Goal: Obtain resource: Obtain resource

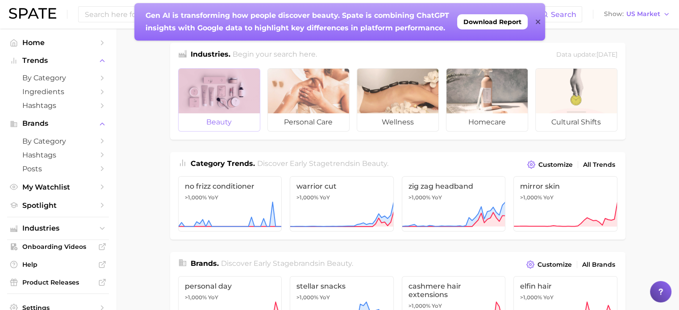
click at [220, 93] on div at bounding box center [219, 91] width 81 height 45
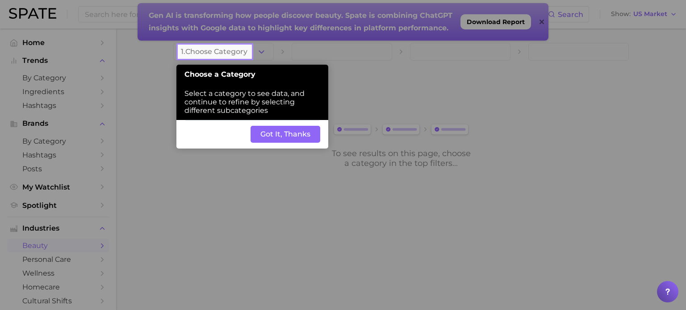
click at [272, 138] on button "Got It, Thanks" at bounding box center [286, 134] width 70 height 17
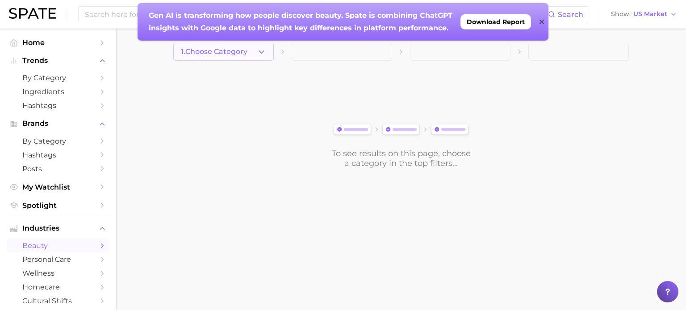
click at [246, 52] on span "1. Choose Category" at bounding box center [214, 52] width 67 height 8
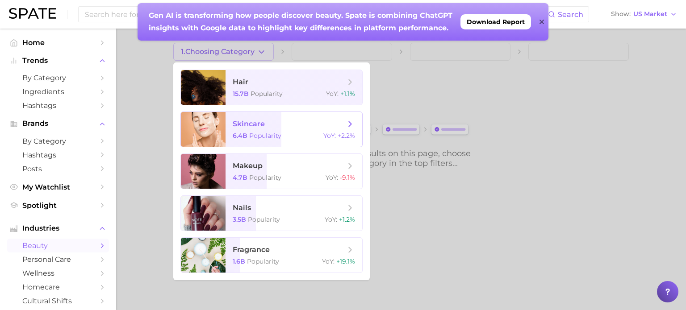
click at [263, 132] on span "Popularity" at bounding box center [265, 136] width 32 height 8
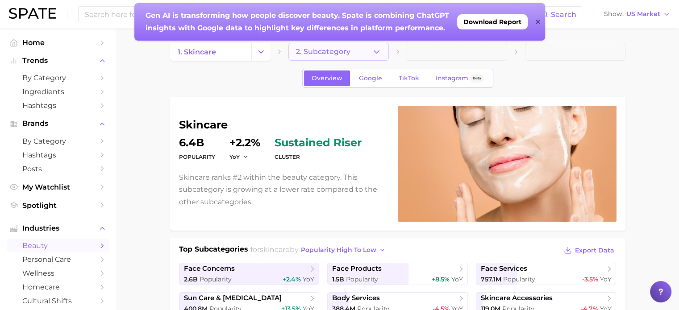
click at [371, 51] on button "2. Subcategory" at bounding box center [338, 52] width 100 height 18
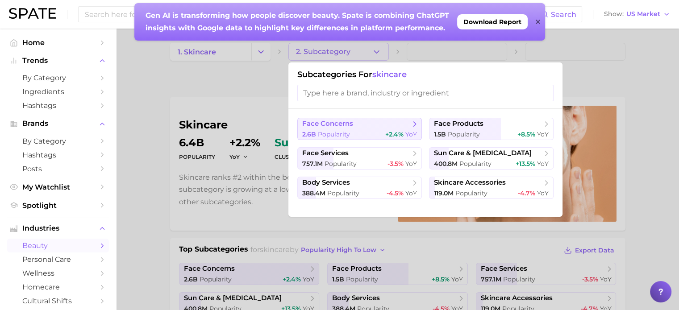
click at [348, 128] on span "face concerns" at bounding box center [327, 124] width 51 height 8
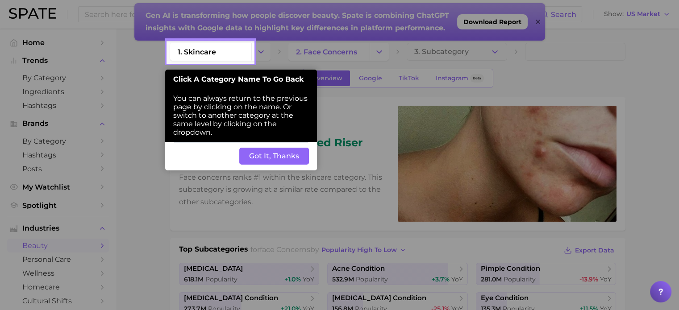
click at [290, 159] on button "Got It, Thanks" at bounding box center [274, 156] width 70 height 17
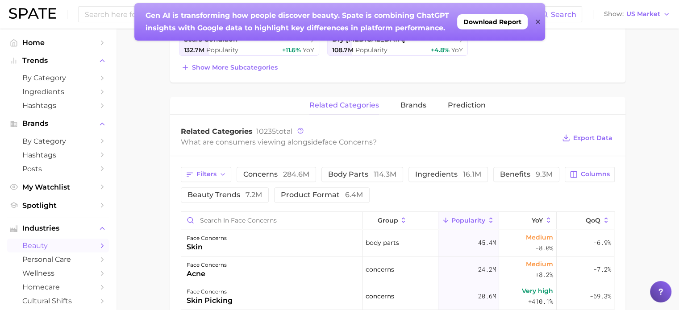
scroll to position [268, 0]
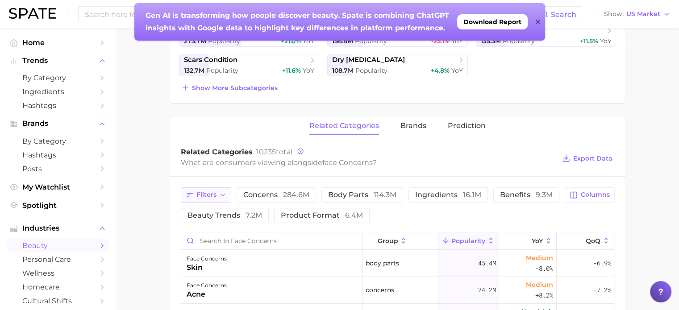
click at [226, 192] on button "Filters" at bounding box center [206, 195] width 50 height 15
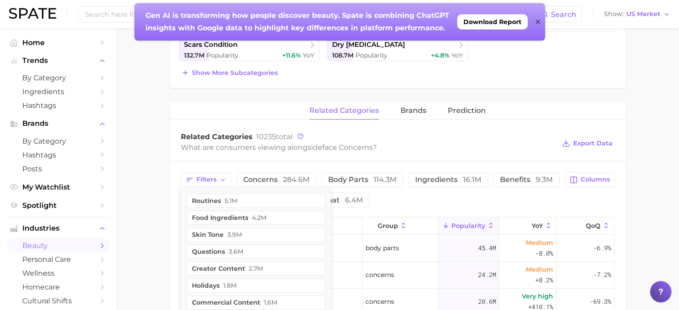
scroll to position [281, 0]
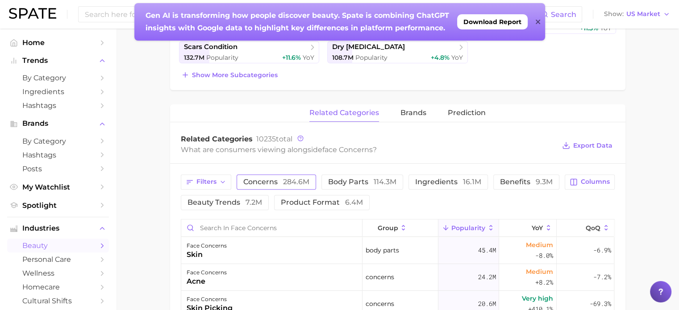
click at [279, 182] on span "concerns 284.6m" at bounding box center [276, 182] width 66 height 7
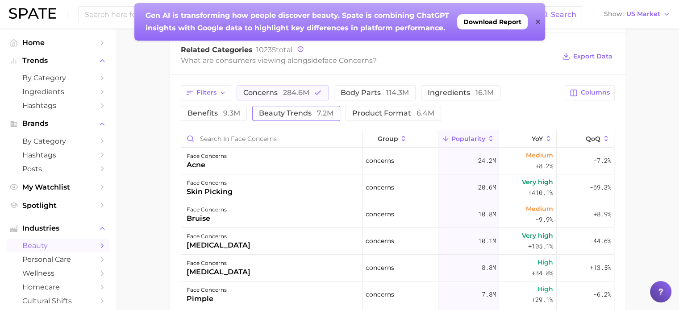
scroll to position [0, 0]
click at [487, 22] on span "Download Report" at bounding box center [493, 21] width 58 height 7
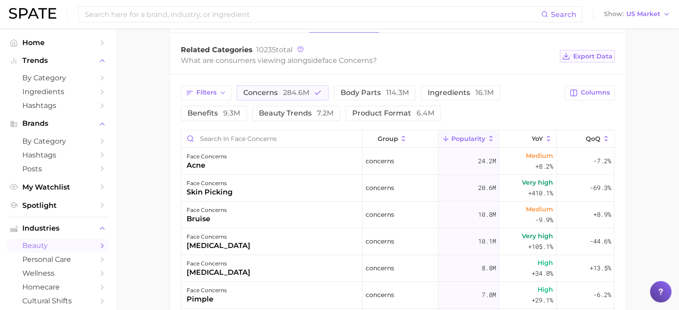
click at [586, 55] on span "Export Data" at bounding box center [592, 57] width 39 height 8
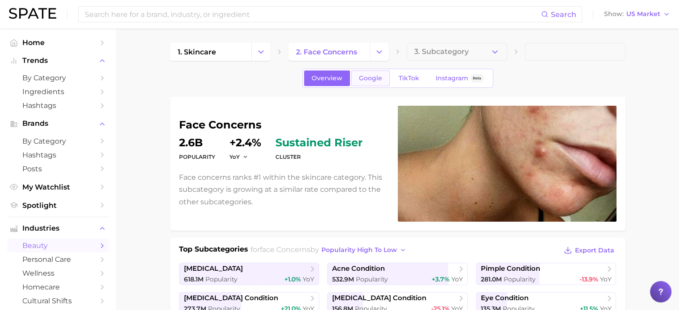
click at [365, 80] on span "Google" at bounding box center [370, 79] width 23 height 8
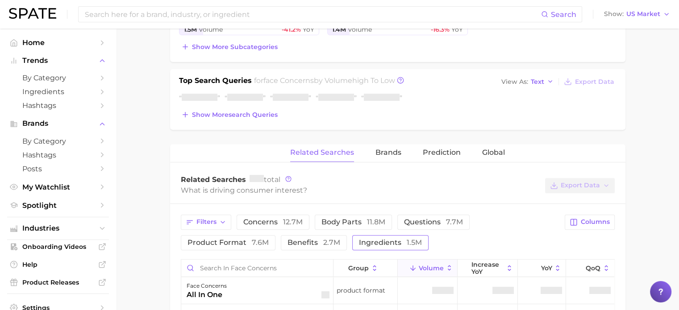
scroll to position [402, 0]
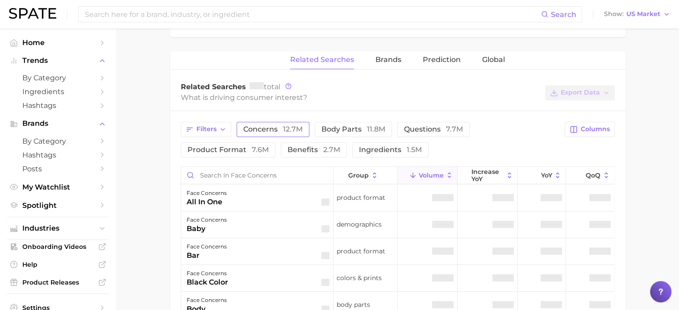
click at [268, 128] on span "concerns 12.7m" at bounding box center [272, 129] width 59 height 8
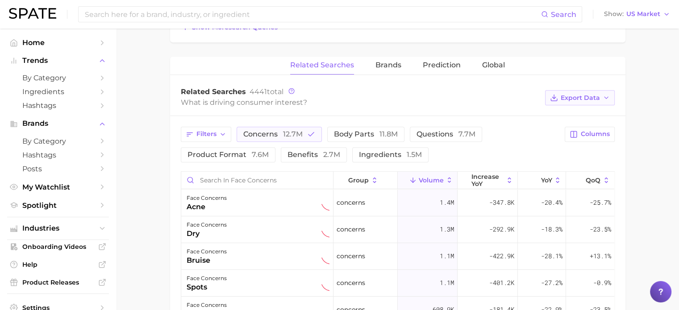
click at [580, 94] on span "Export Data" at bounding box center [580, 98] width 39 height 8
click at [566, 114] on span "Table Data CSV" at bounding box center [556, 115] width 49 height 8
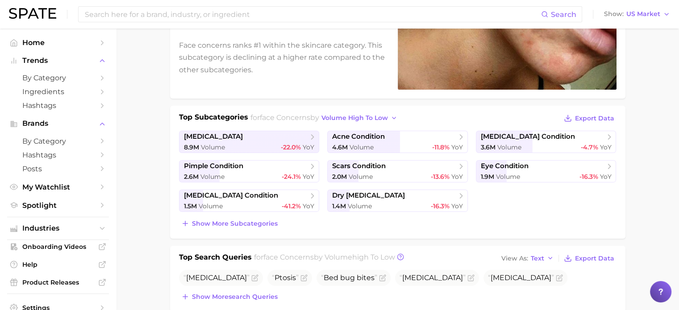
scroll to position [0, 0]
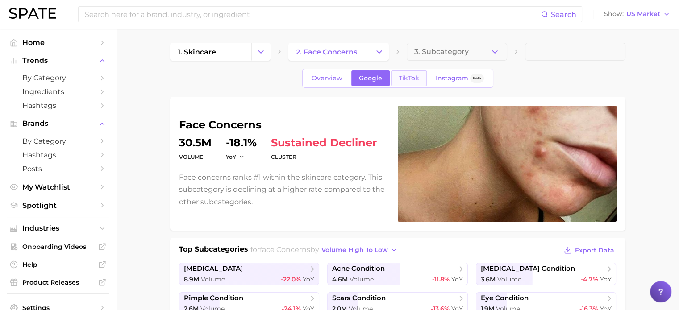
click at [418, 75] on span "TikTok" at bounding box center [409, 79] width 21 height 8
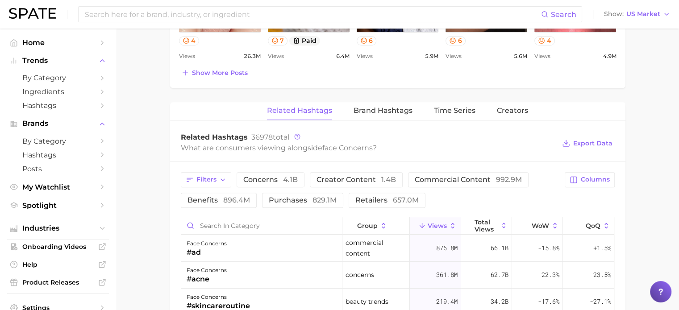
scroll to position [714, 0]
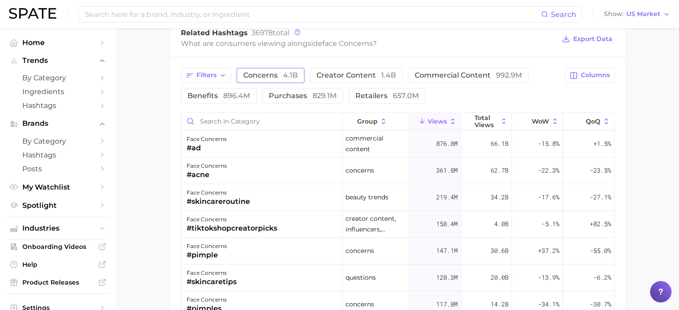
click at [267, 72] on span "concerns 4.1b" at bounding box center [270, 75] width 54 height 7
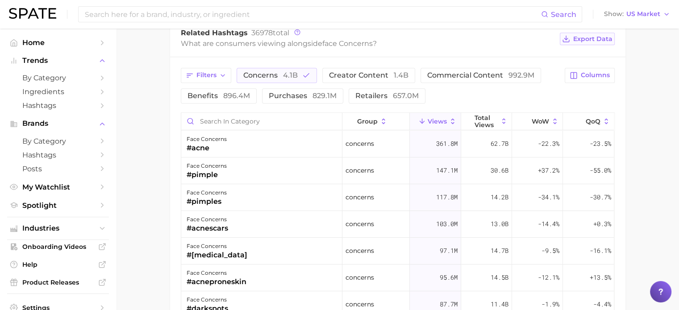
click at [584, 39] on span "Export Data" at bounding box center [592, 39] width 39 height 8
click at [593, 35] on span "Export Data" at bounding box center [592, 39] width 39 height 8
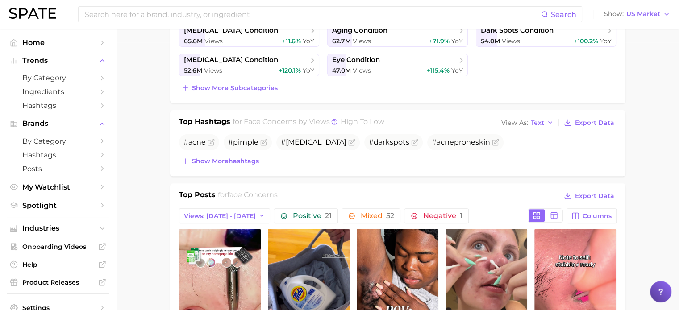
scroll to position [0, 0]
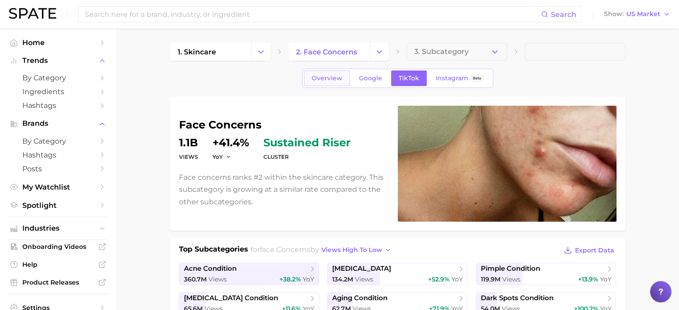
click at [317, 78] on span "Overview" at bounding box center [327, 79] width 31 height 8
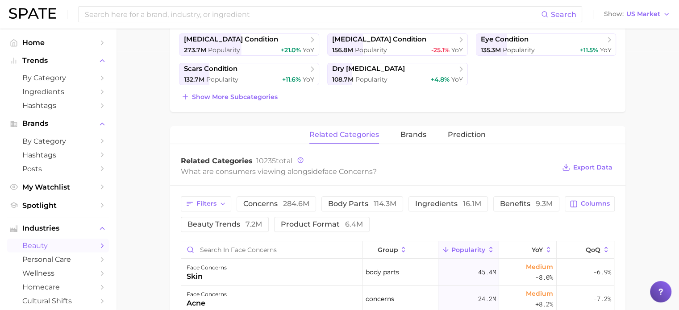
scroll to position [268, 0]
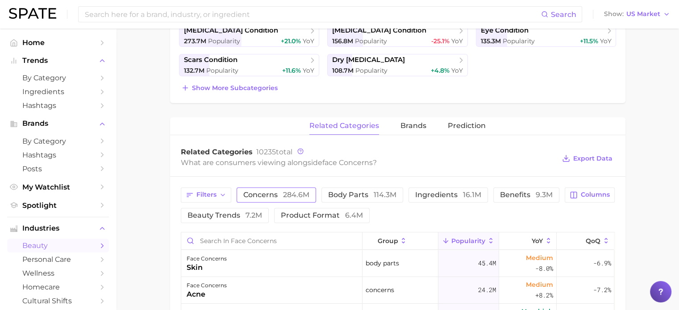
click at [276, 192] on span "concerns 284.6m" at bounding box center [276, 195] width 66 height 7
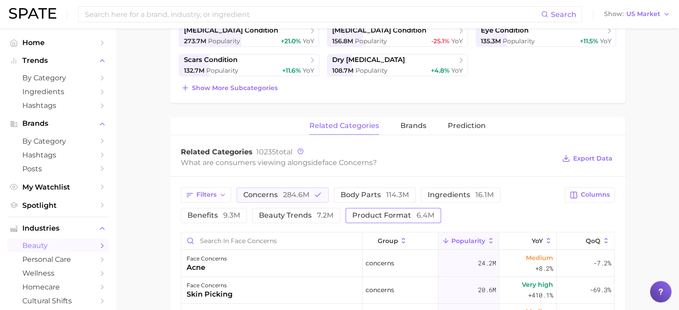
scroll to position [0, 0]
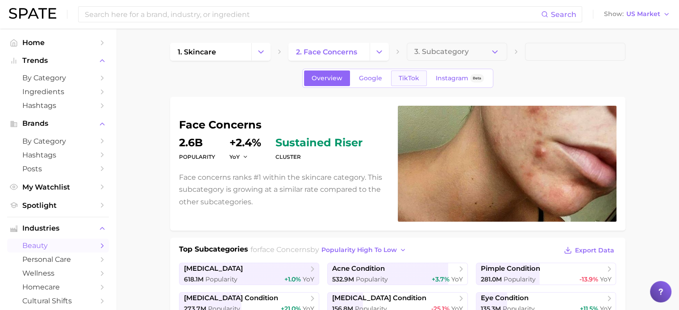
click at [403, 72] on link "TikTok" at bounding box center [409, 79] width 36 height 16
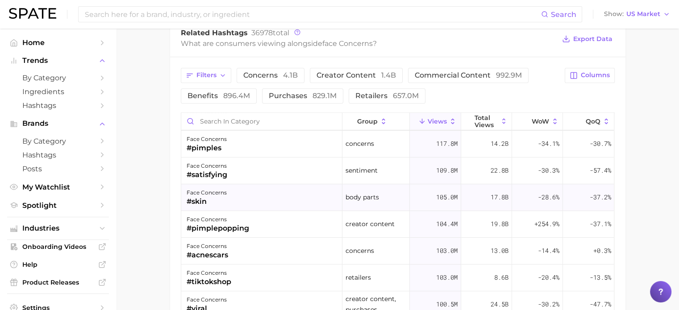
scroll to position [179, 0]
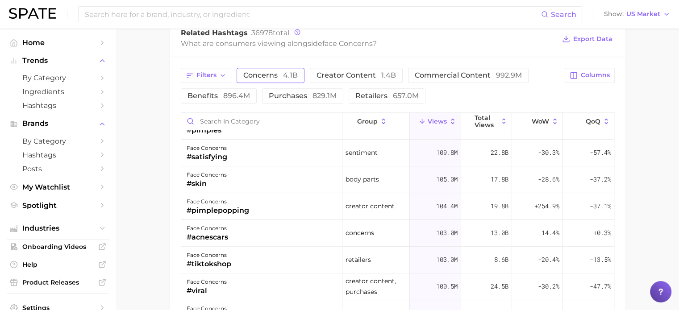
click at [267, 75] on span "concerns 4.1b" at bounding box center [270, 75] width 54 height 7
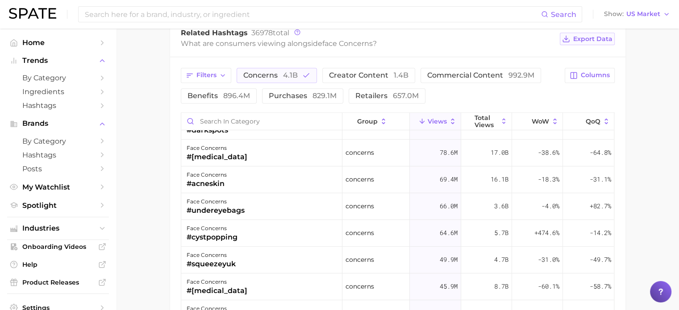
click at [601, 35] on span "Export Data" at bounding box center [592, 39] width 39 height 8
